Goal: Navigation & Orientation: Find specific page/section

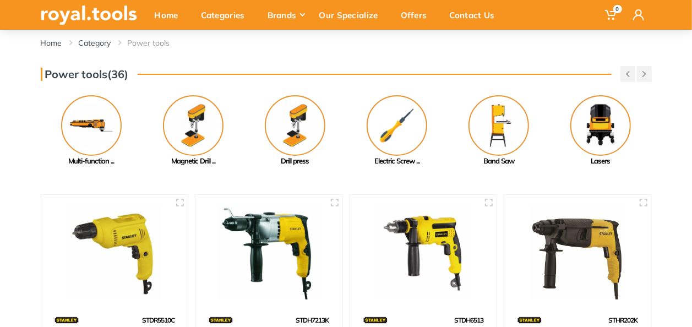
click at [76, 11] on img at bounding box center [89, 15] width 96 height 19
click at [64, 12] on img at bounding box center [89, 15] width 96 height 19
click at [221, 18] on div "Categories" at bounding box center [226, 14] width 67 height 23
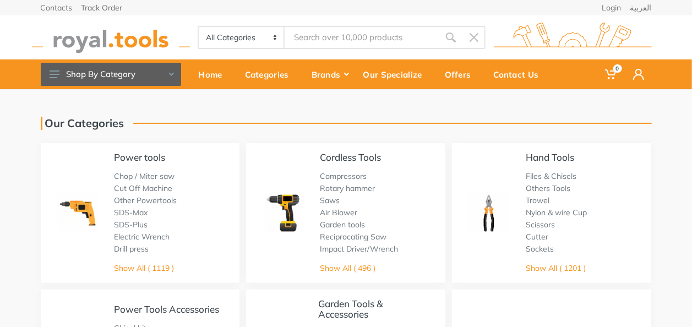
scroll to position [110, 0]
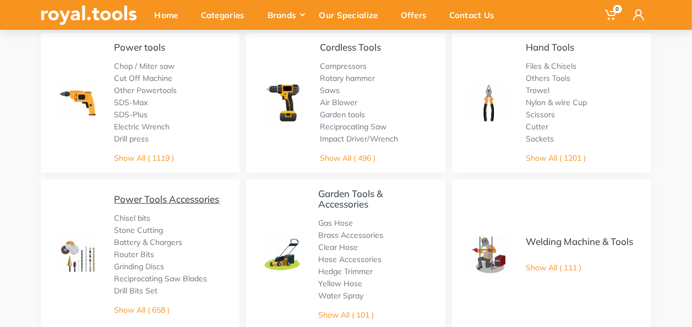
click at [161, 201] on link "Power Tools Accessories" at bounding box center [166, 199] width 105 height 12
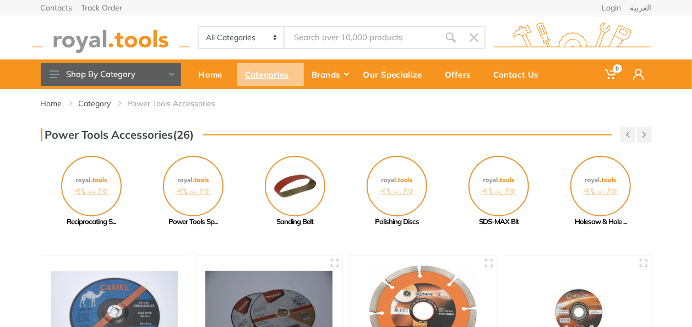
click at [285, 74] on div "Categories" at bounding box center [270, 74] width 67 height 23
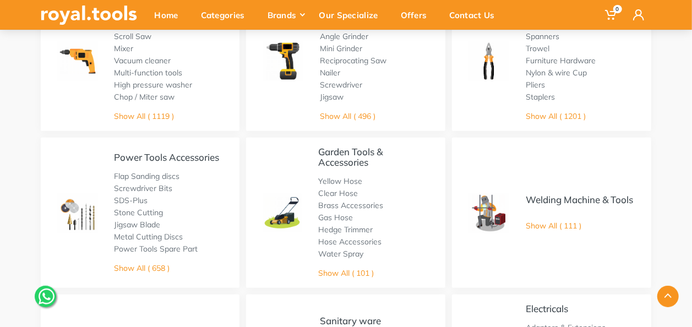
scroll to position [165, 0]
